Goal: Task Accomplishment & Management: Manage account settings

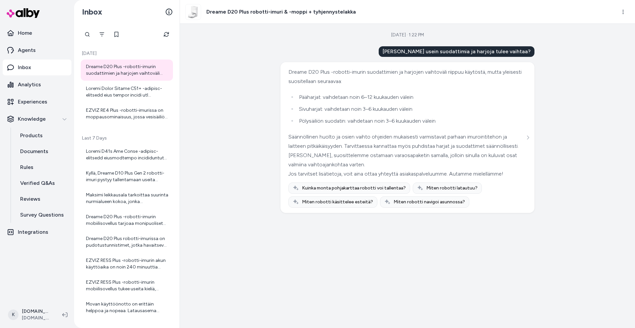
click at [161, 32] on button "Refresh" at bounding box center [166, 34] width 13 height 13
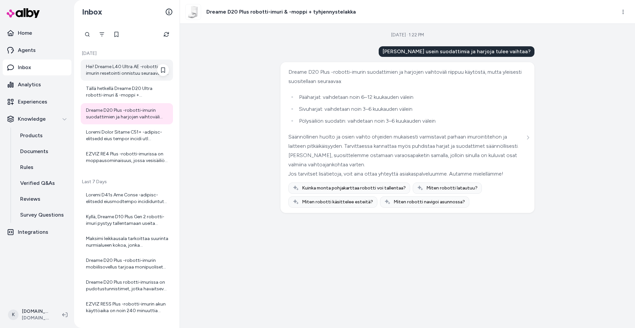
click at [138, 72] on div "Hei! Dreame L40 Ultra AE -robotti-imurin resetointi onnistuu seuraavasti: 1. Pa…" at bounding box center [127, 69] width 83 height 13
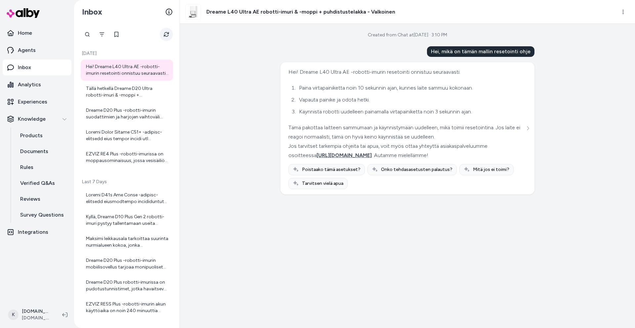
click at [163, 34] on button "Refresh" at bounding box center [166, 34] width 13 height 13
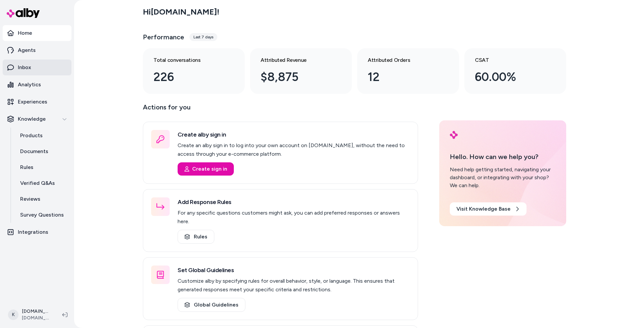
click at [32, 65] on link "Inbox" at bounding box center [37, 67] width 69 height 16
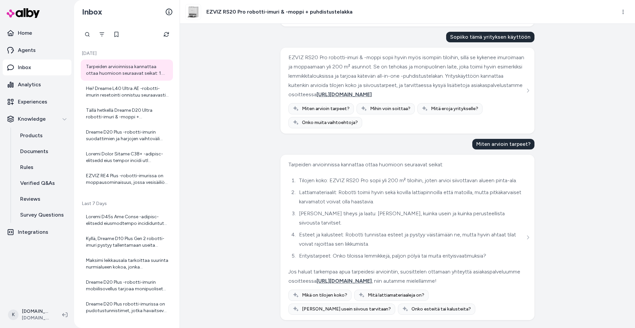
scroll to position [173, 0]
